Goal: Task Accomplishment & Management: Use online tool/utility

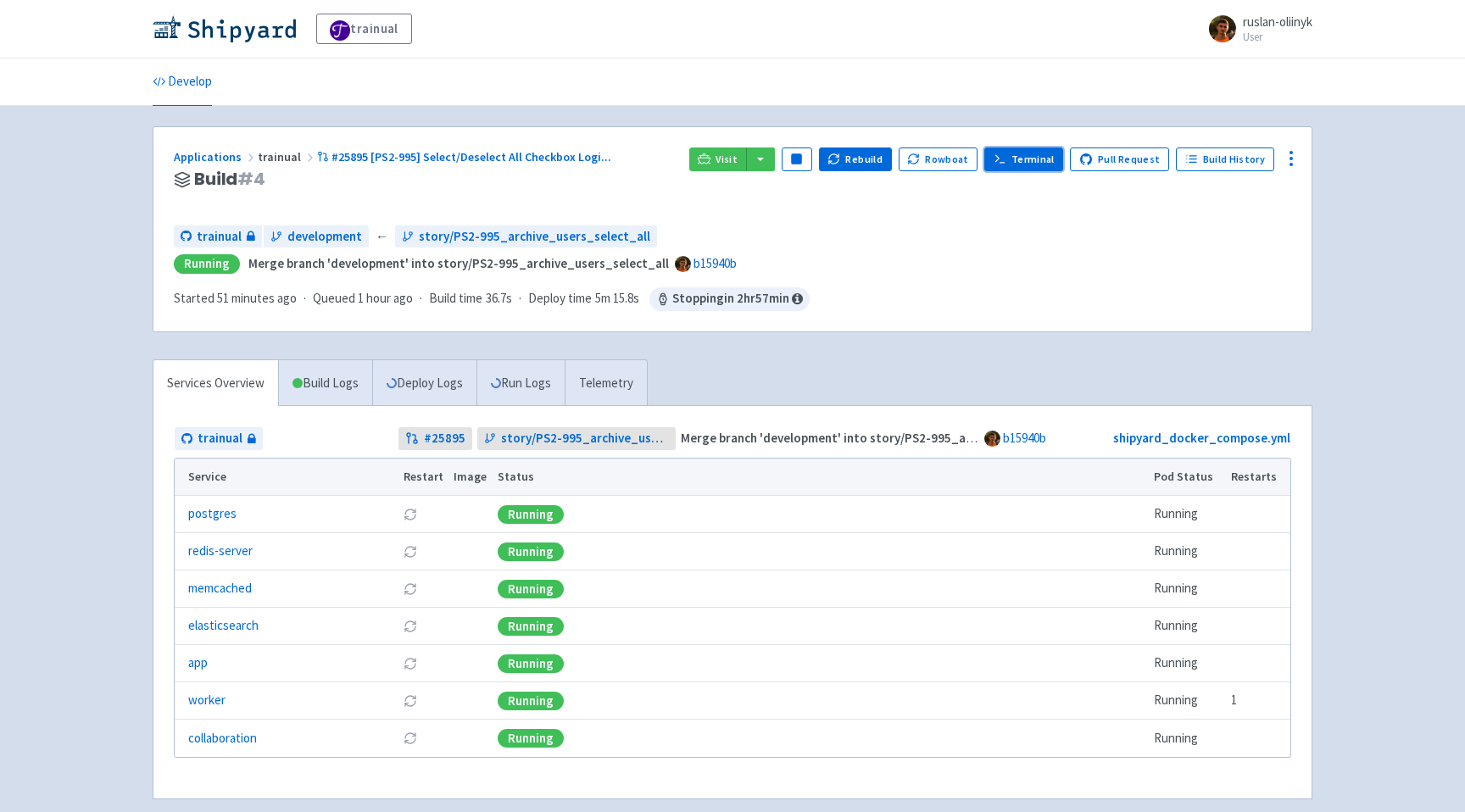
click at [1048, 163] on link "Terminal" at bounding box center [1024, 159] width 79 height 24
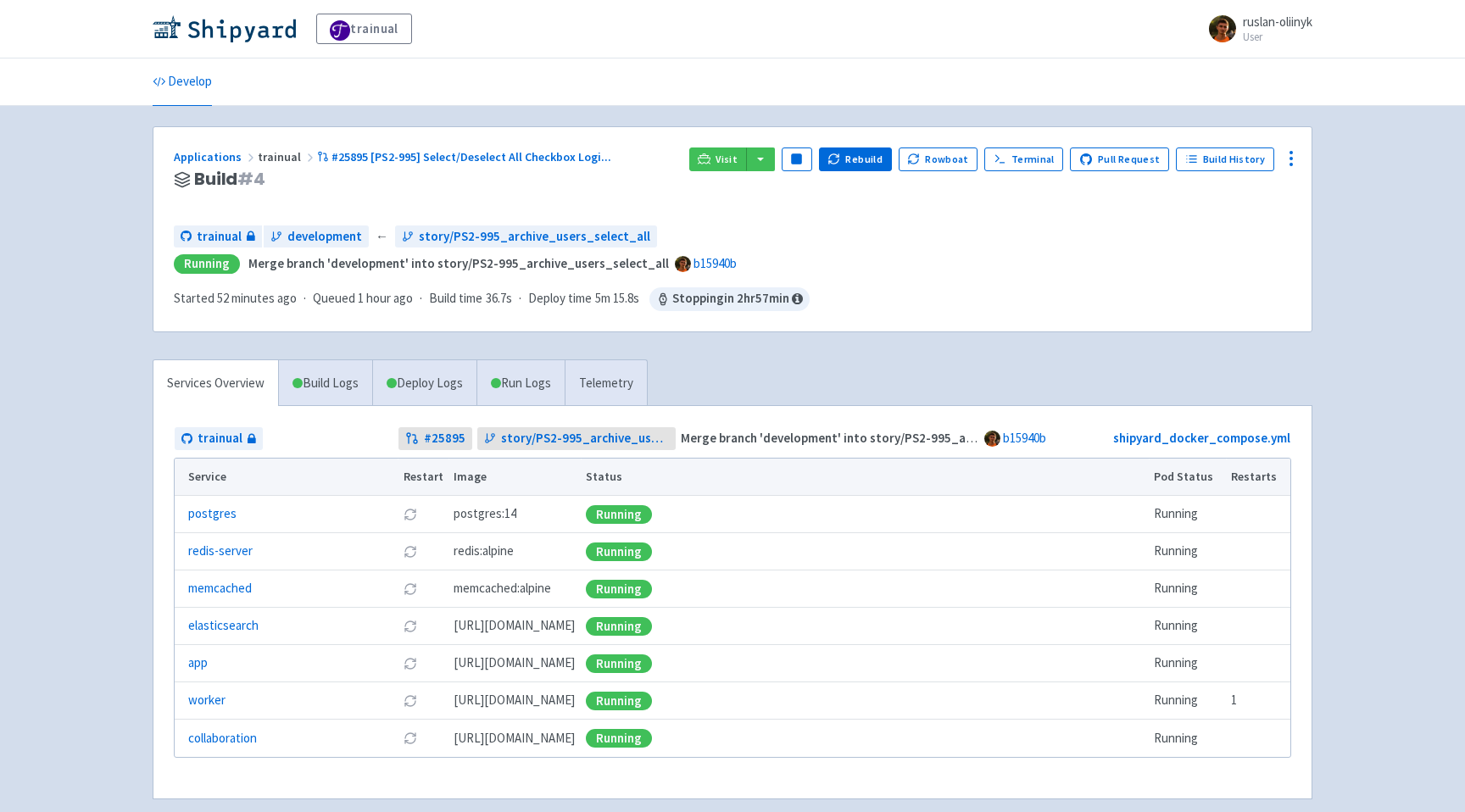
click at [1050, 137] on div "Applications trainual #25895 [PS2-995] Select/Deselect All Checkbox Logi ... Bu…" at bounding box center [732, 229] width 1159 height 204
click at [1030, 153] on link "Terminal" at bounding box center [1024, 159] width 79 height 24
click at [731, 151] on link "Visit" at bounding box center [718, 159] width 57 height 24
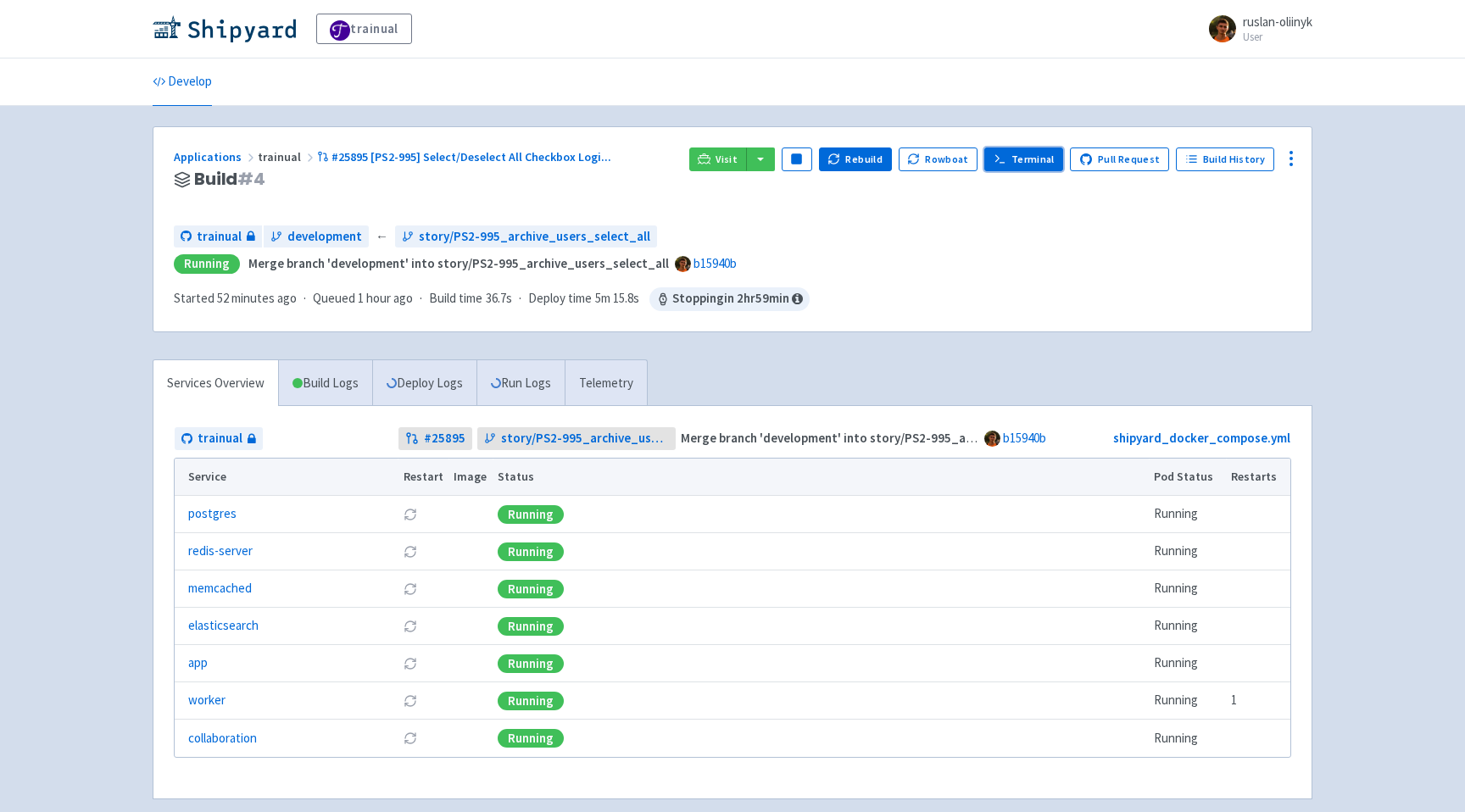
click at [1060, 158] on link "Terminal" at bounding box center [1024, 159] width 79 height 24
